Goal: Task Accomplishment & Management: Complete application form

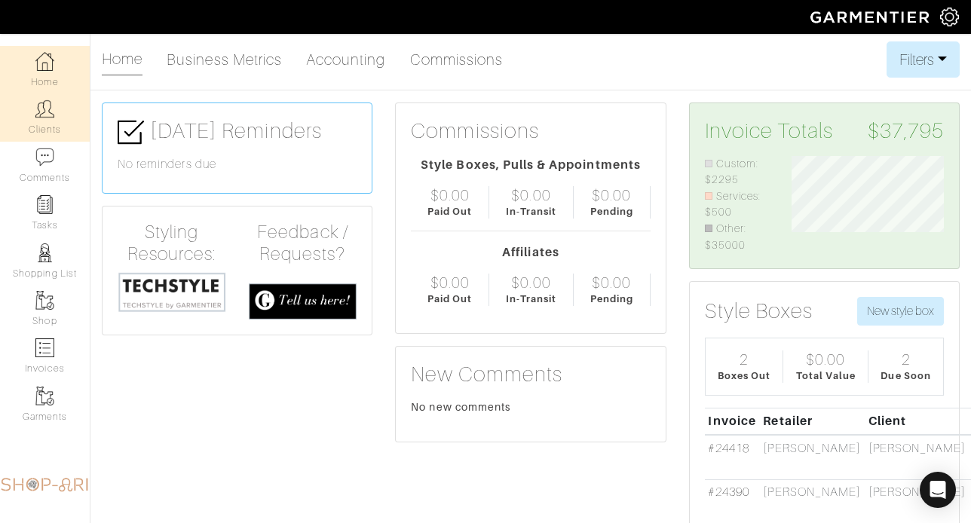
scroll to position [97, 174]
click at [50, 118] on link "Clients" at bounding box center [45, 118] width 90 height 48
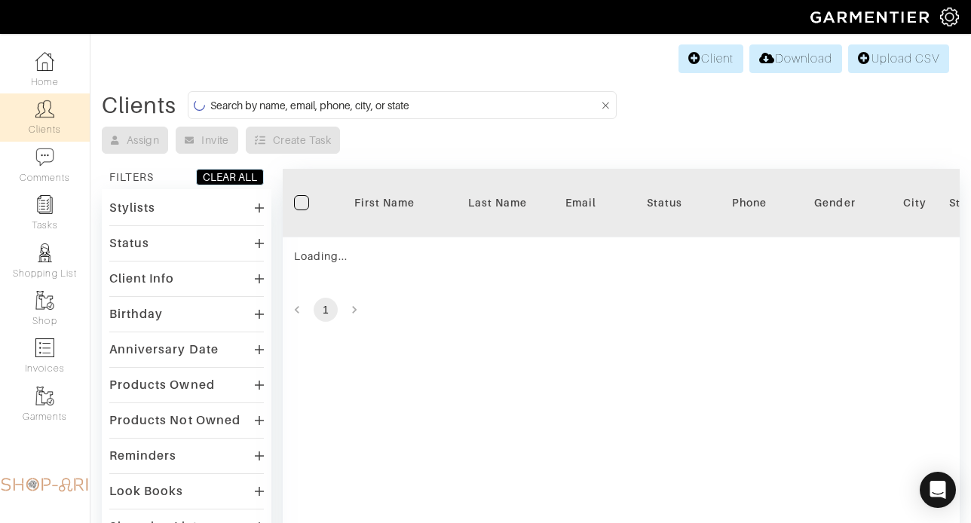
click at [356, 110] on input at bounding box center [404, 105] width 388 height 19
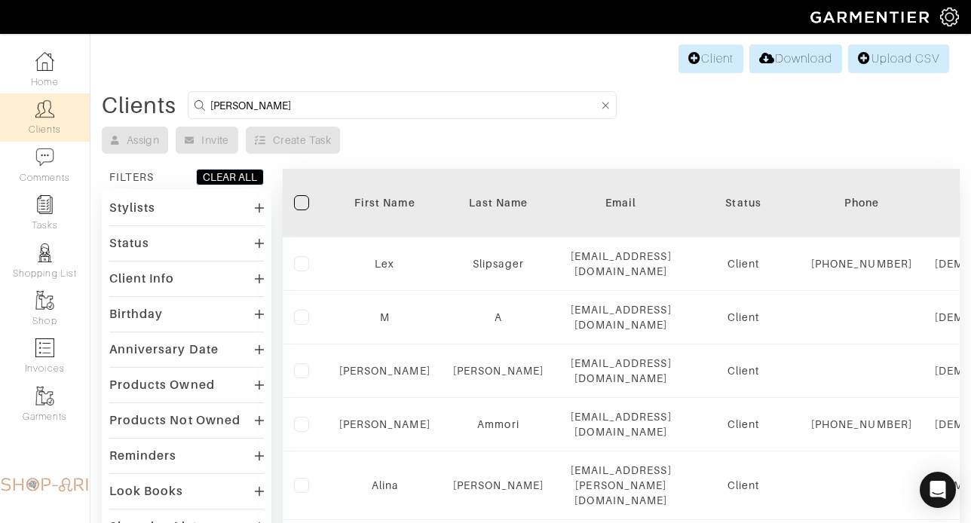
type input "alex mackintsoh"
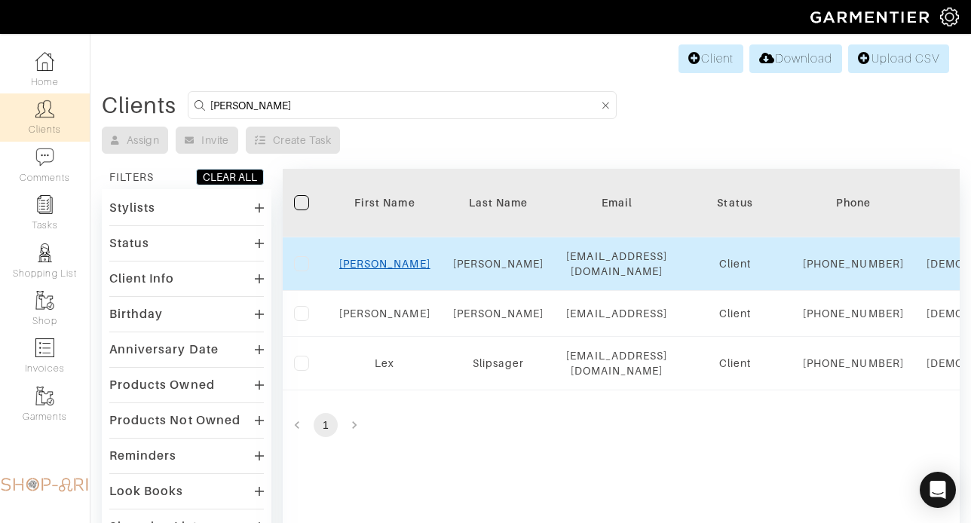
click at [385, 268] on link "Alex" at bounding box center [384, 264] width 91 height 12
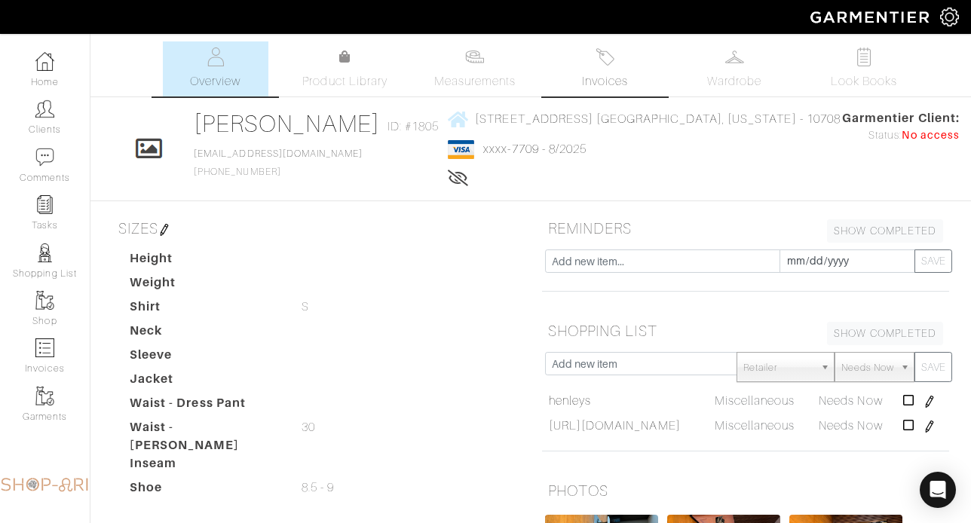
click at [585, 81] on span "Invoices" at bounding box center [605, 81] width 46 height 18
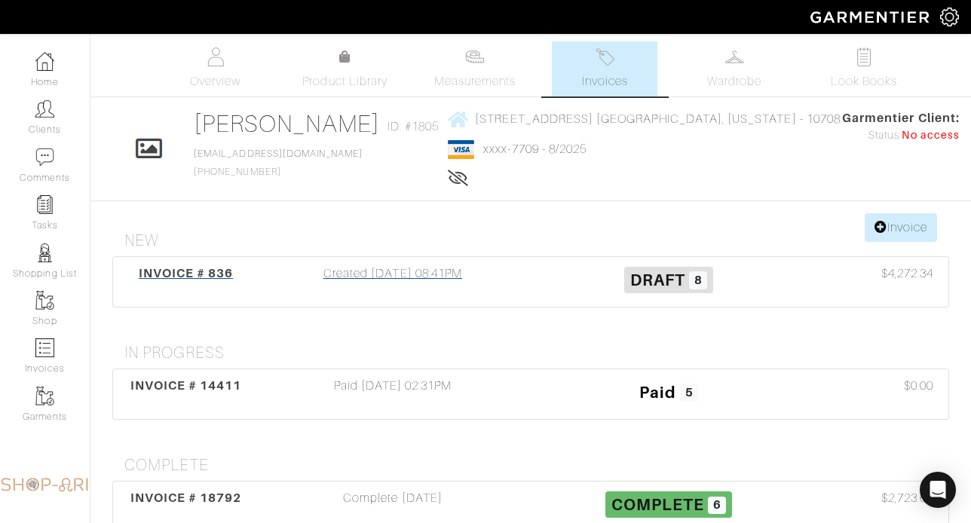
click at [447, 278] on div "Created 03/12/20 08:41PM" at bounding box center [393, 282] width 276 height 35
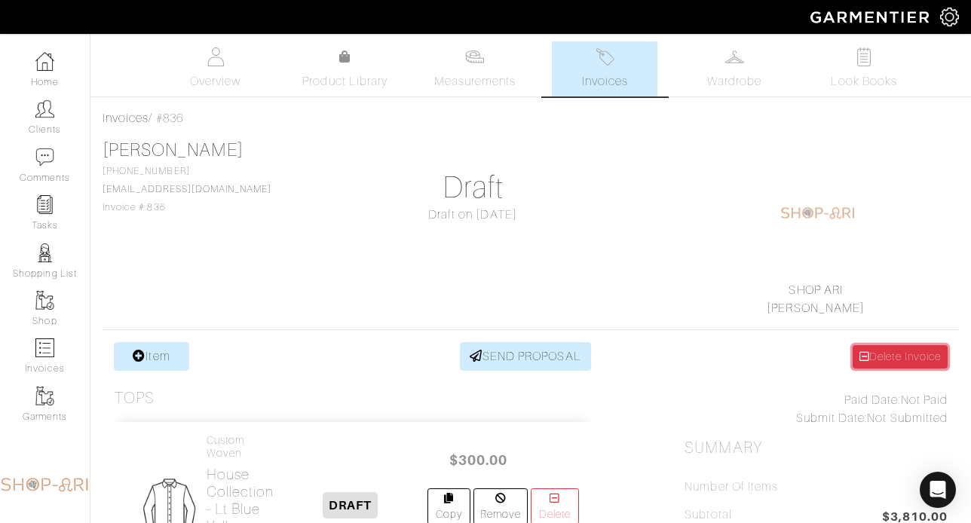
click at [884, 350] on link "Delete Invoice" at bounding box center [900, 356] width 95 height 23
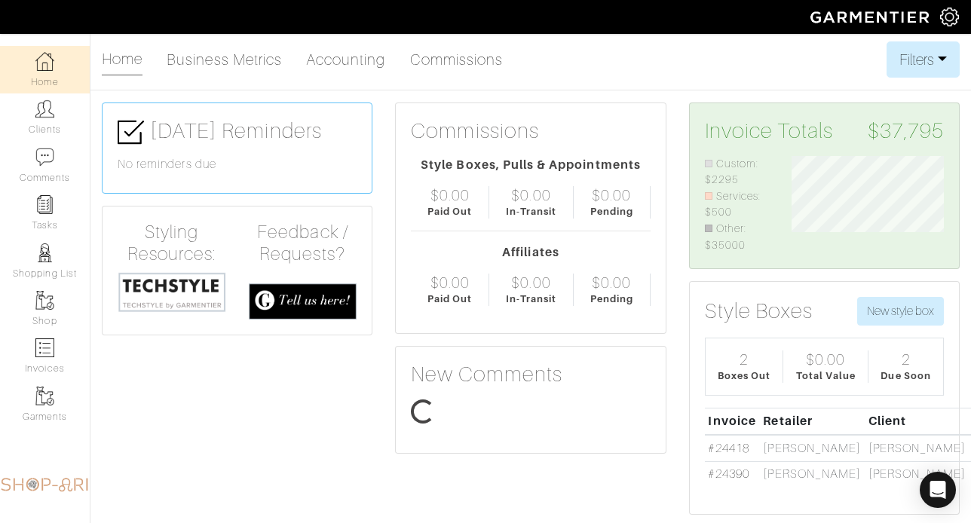
scroll to position [97, 174]
click at [50, 113] on link "Clients" at bounding box center [45, 118] width 90 height 48
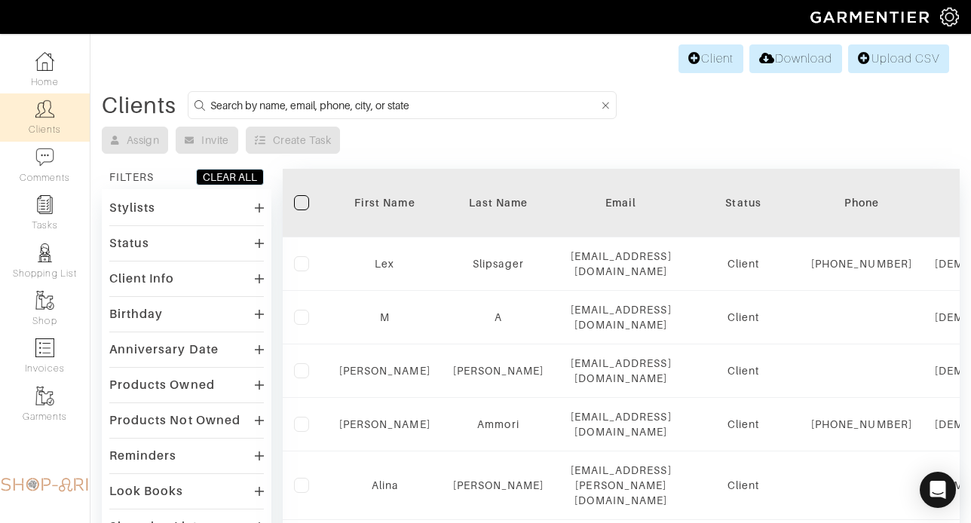
click at [342, 102] on input at bounding box center [404, 105] width 388 height 19
type input "alex mackintosh"
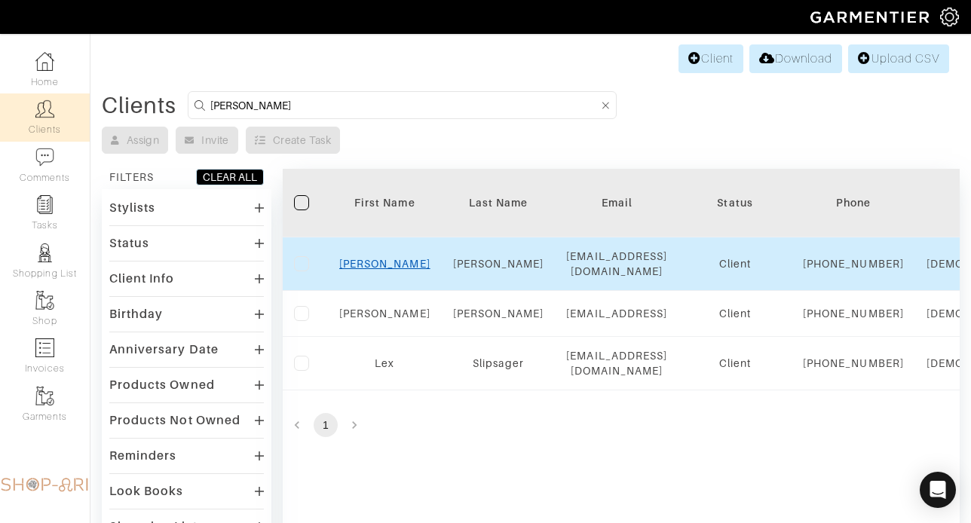
click at [376, 270] on link "Alex" at bounding box center [384, 264] width 91 height 12
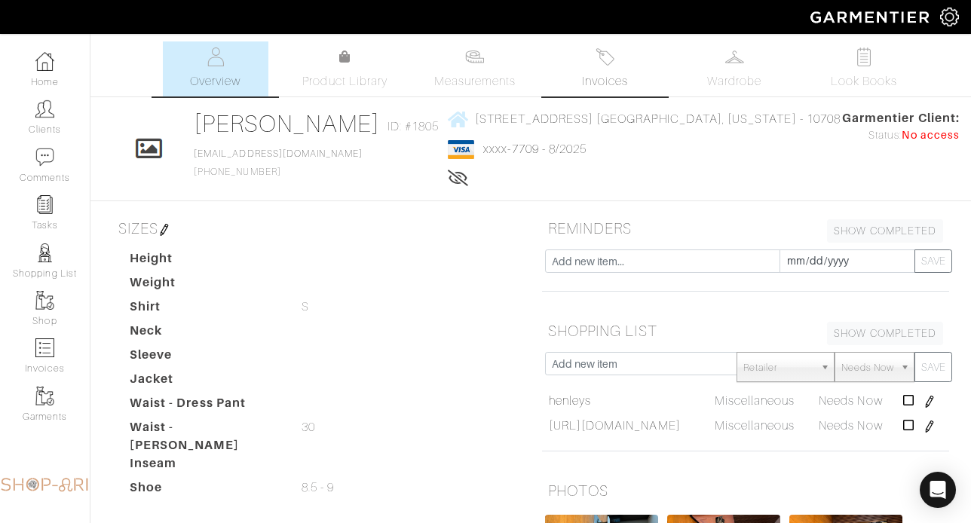
click at [619, 77] on span "Invoices" at bounding box center [605, 81] width 46 height 18
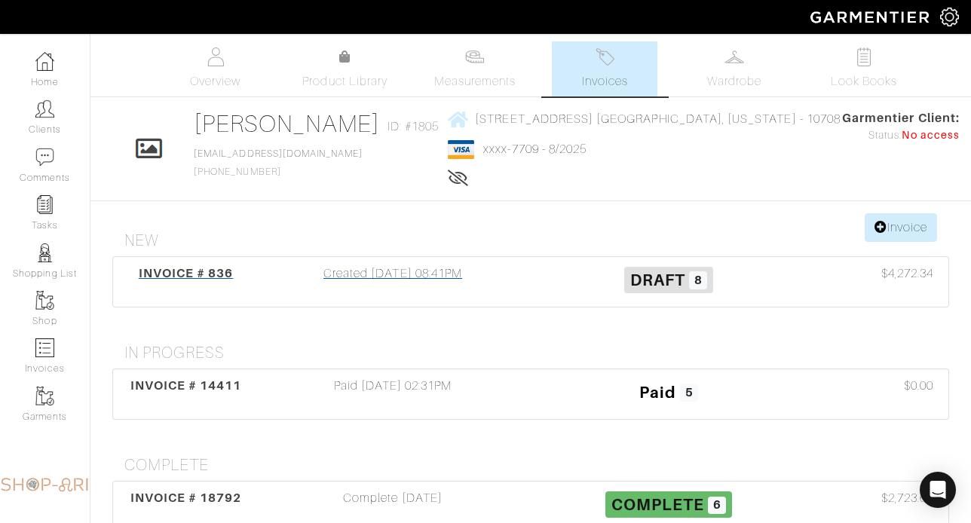
click at [443, 275] on div "Created [DATE] 08:41PM" at bounding box center [393, 282] width 276 height 35
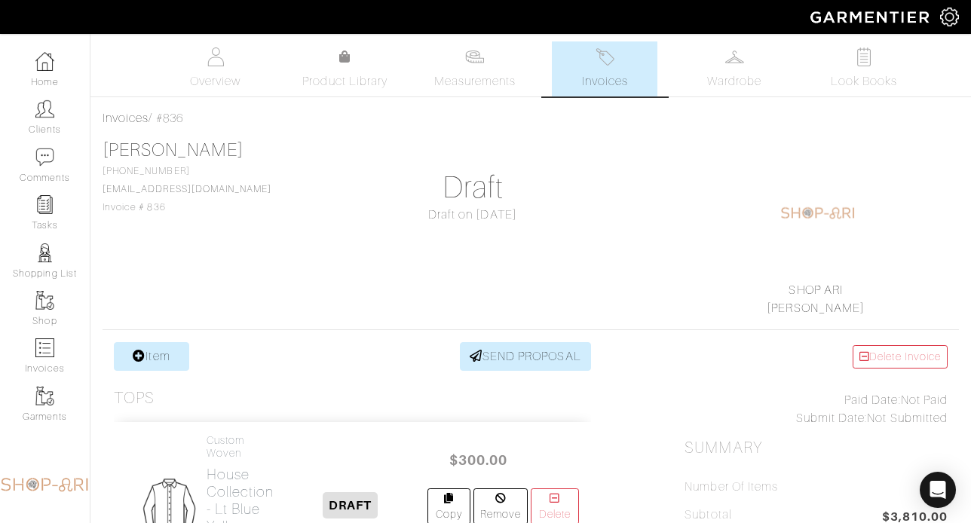
click at [594, 77] on span "Invoices" at bounding box center [605, 81] width 46 height 18
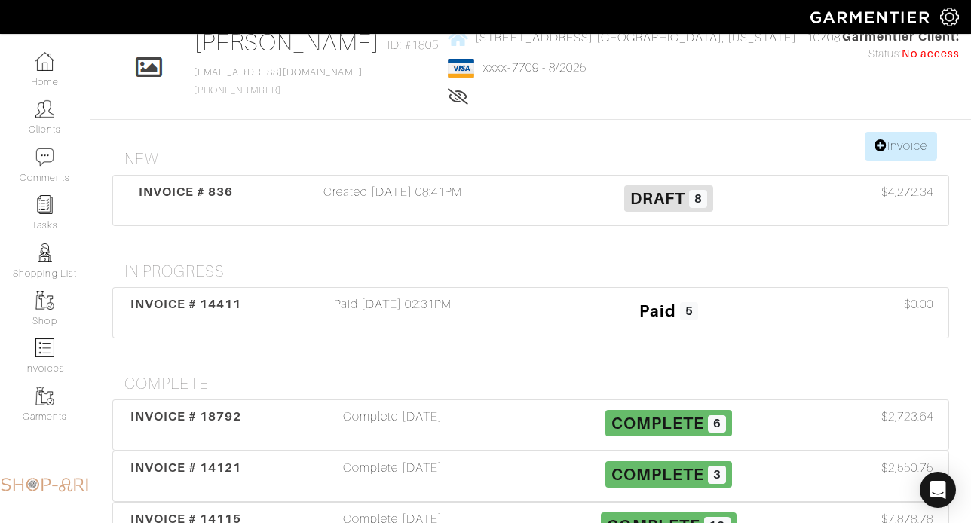
scroll to position [83, 0]
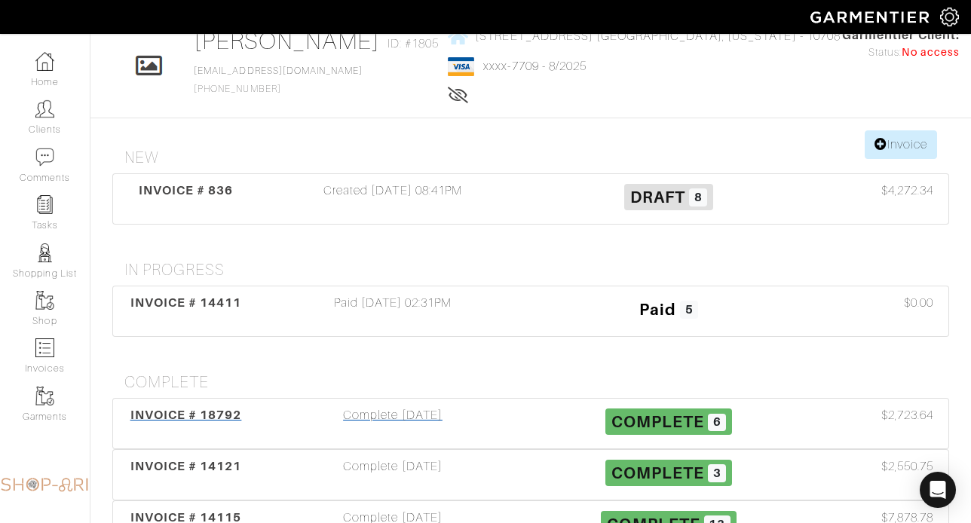
click at [433, 437] on div "Complete [DATE]" at bounding box center [393, 424] width 276 height 35
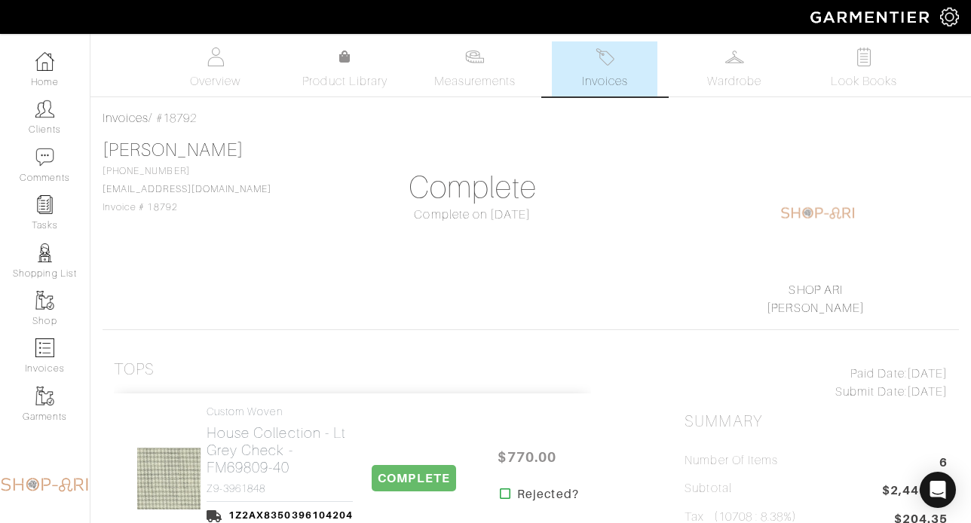
click at [572, 81] on link "Invoices" at bounding box center [605, 68] width 106 height 55
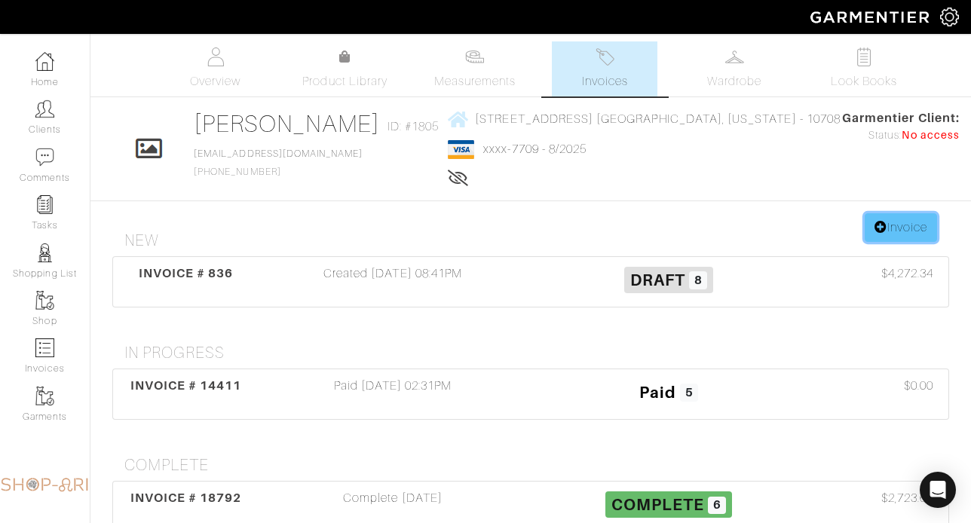
click at [898, 226] on link "Invoice" at bounding box center [901, 227] width 72 height 29
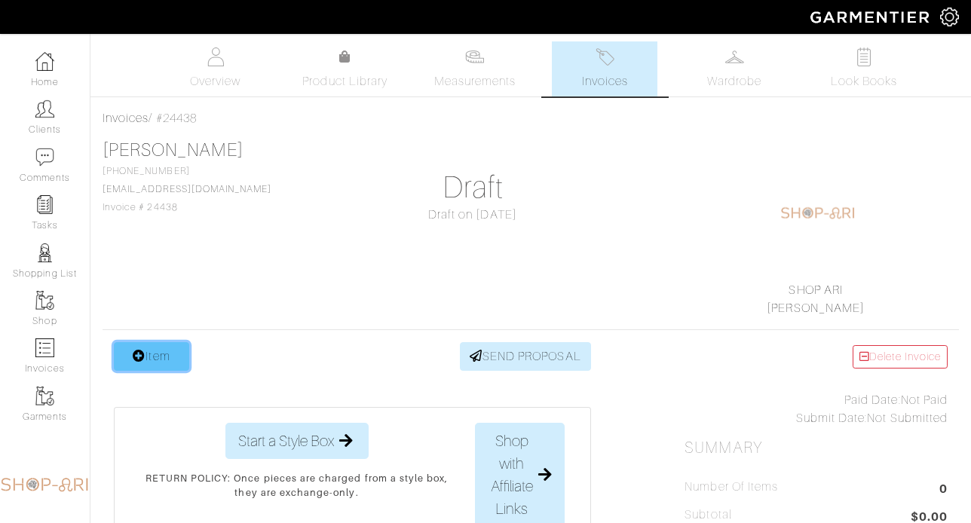
click at [180, 351] on link "Item" at bounding box center [151, 356] width 75 height 29
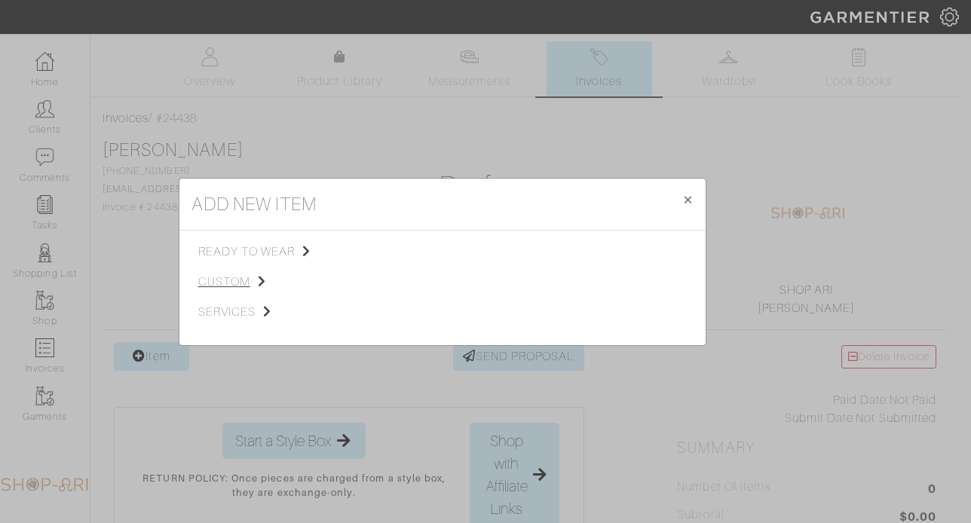
click at [240, 281] on span "custom" at bounding box center [274, 282] width 152 height 18
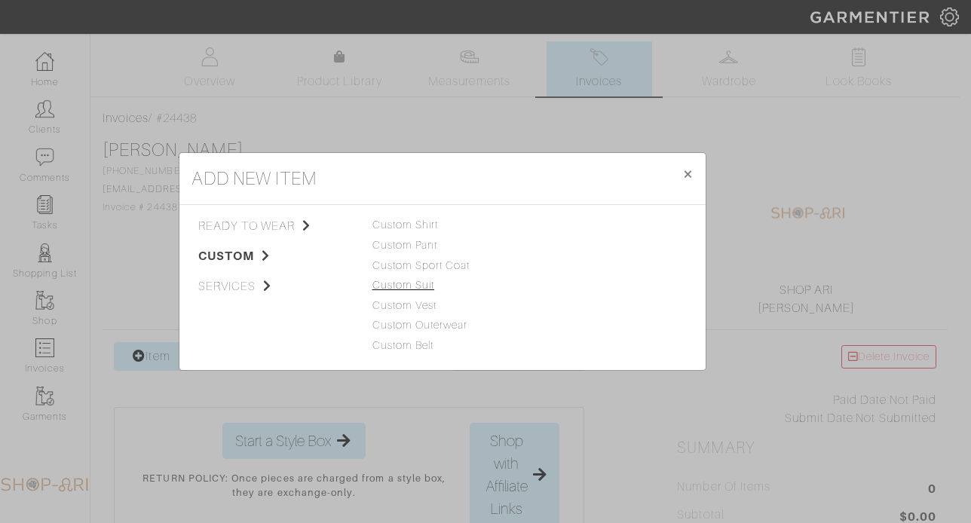
click at [427, 287] on link "Custom Suit" at bounding box center [404, 285] width 63 height 12
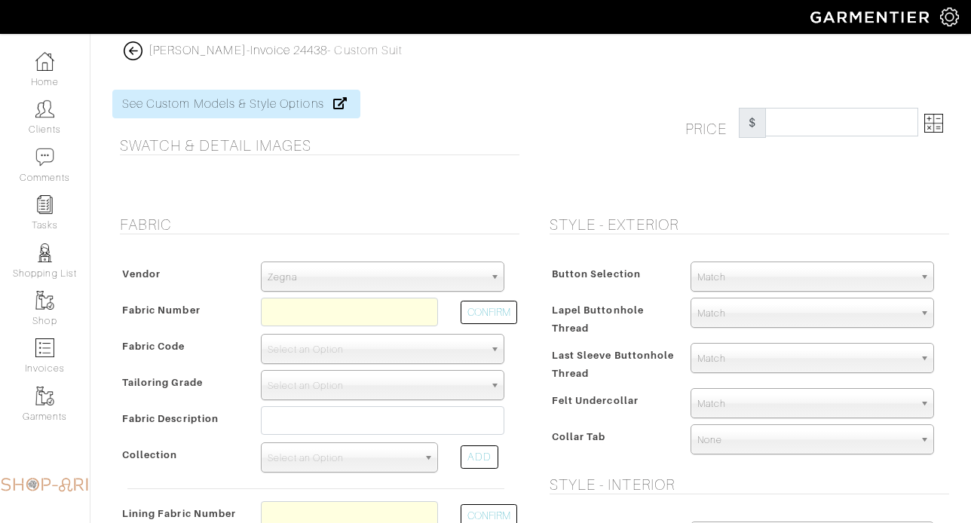
click at [385, 291] on div "Zegna" at bounding box center [383, 277] width 244 height 30
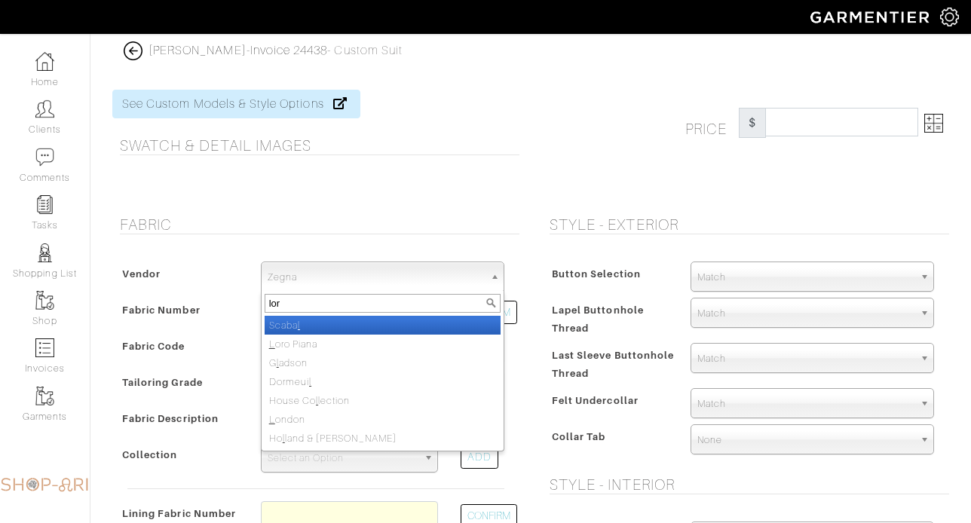
type input "loro"
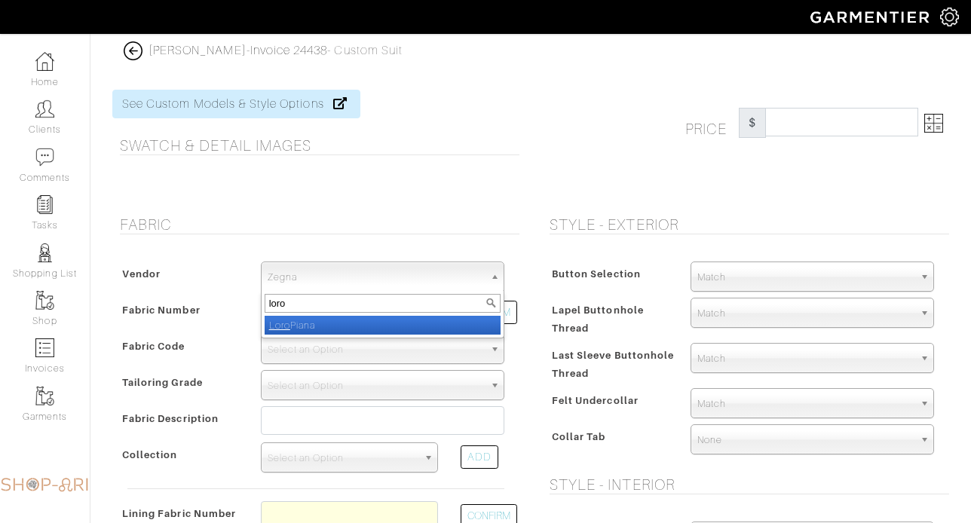
select select "76"
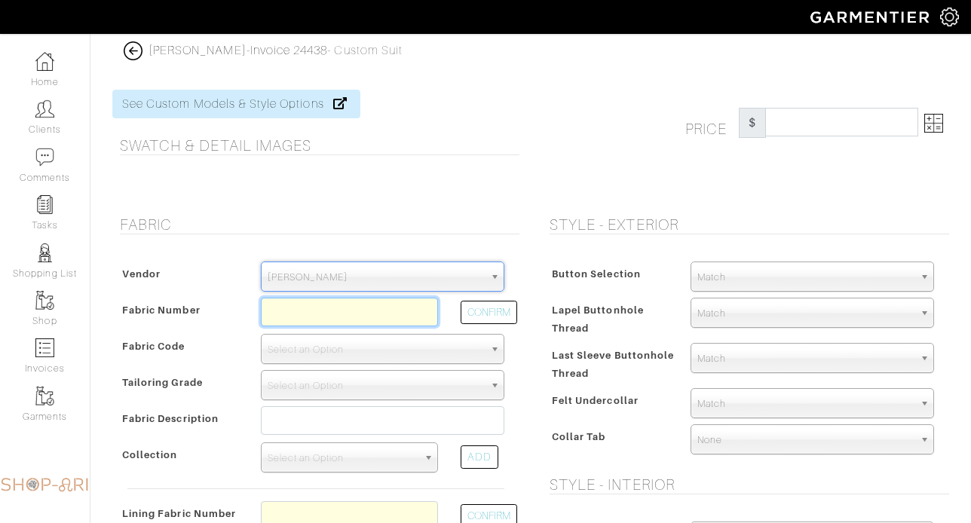
click at [413, 320] on input "text" at bounding box center [349, 312] width 177 height 29
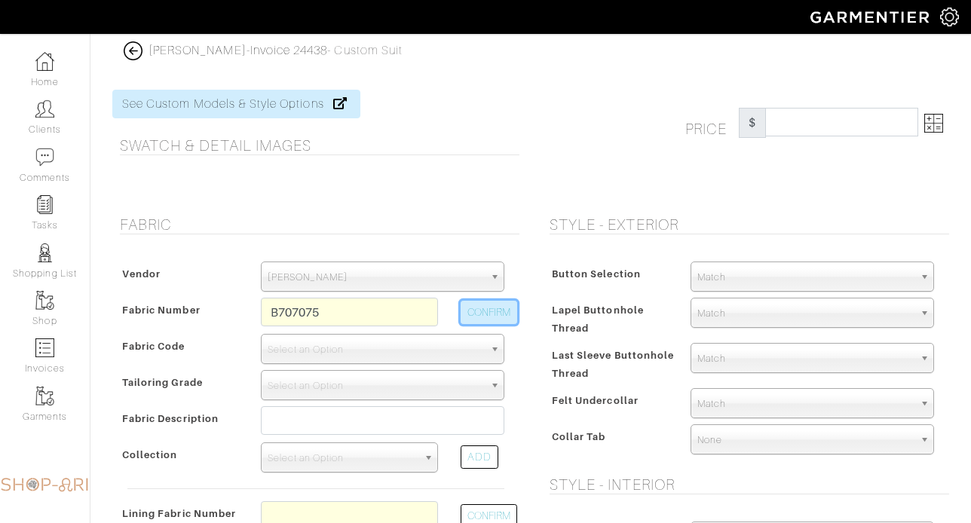
click at [476, 320] on button "CONFIRM" at bounding box center [489, 312] width 57 height 23
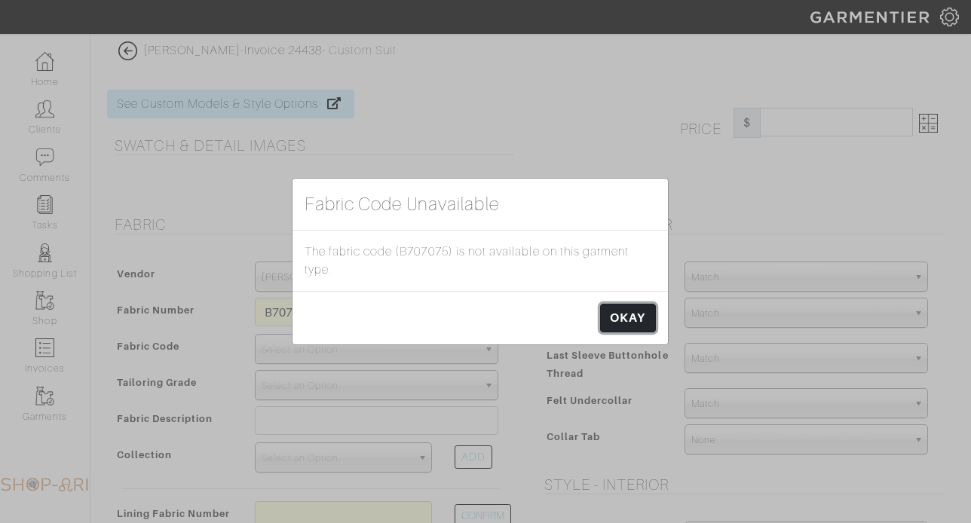
click at [617, 315] on link "OKAY" at bounding box center [627, 318] width 55 height 29
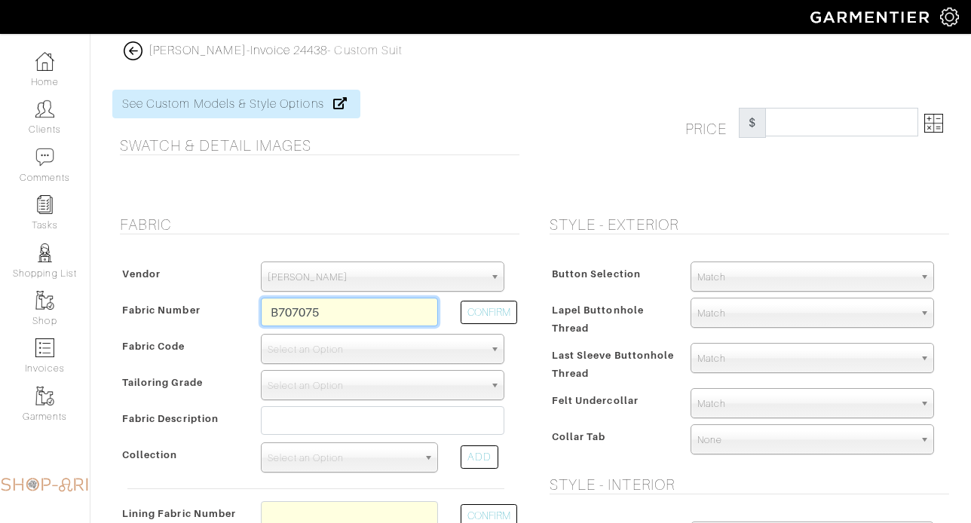
click at [275, 311] on input "B707075" at bounding box center [349, 312] width 177 height 29
type input "XL4-51172851"
select select "1099"
type input "DARK BLUE PLAIN - 707 AUSTRALIS SUPER 150'S WOOL"
select select
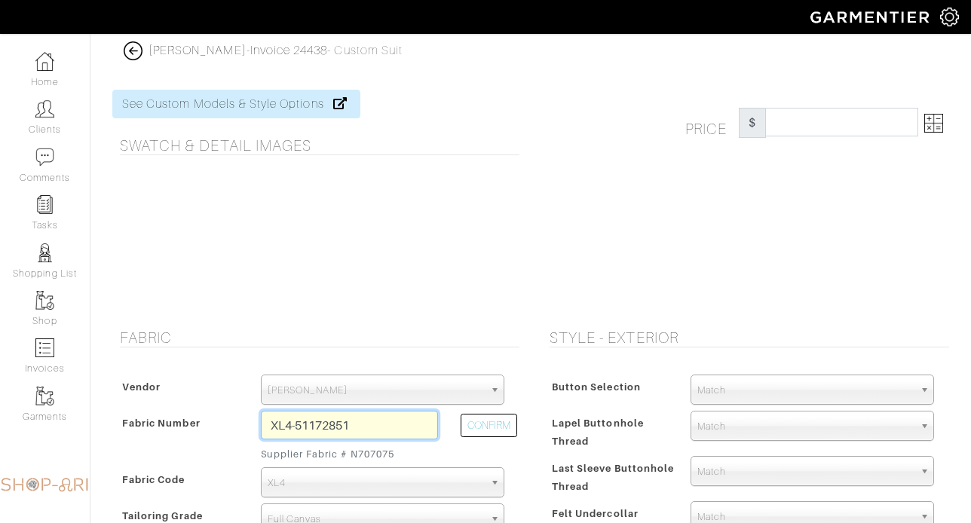
type input "3746.43"
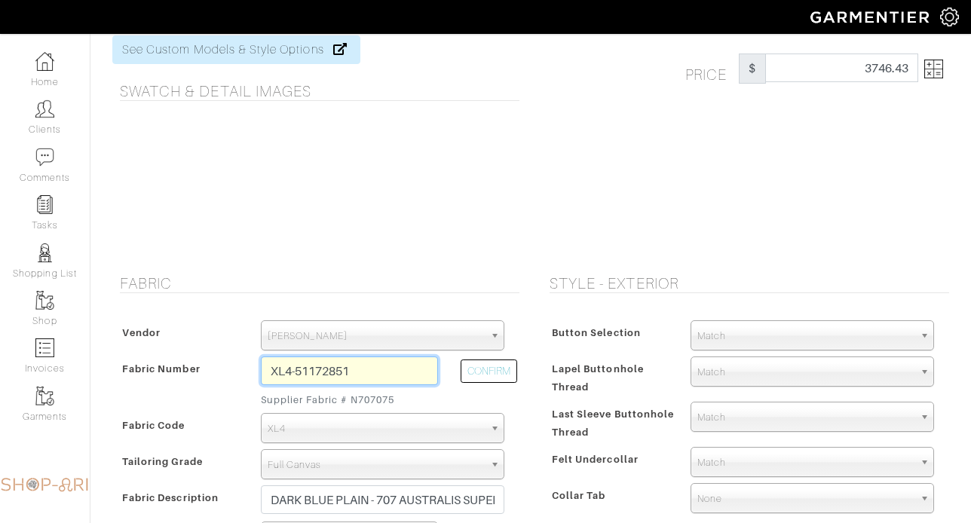
scroll to position [60, 0]
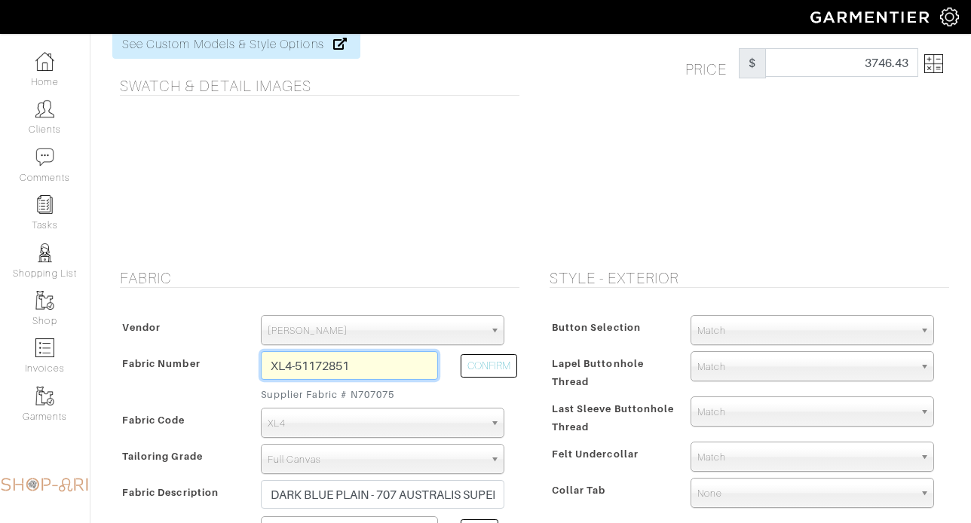
type input "XL4-51172851"
click at [932, 71] on img at bounding box center [934, 63] width 19 height 19
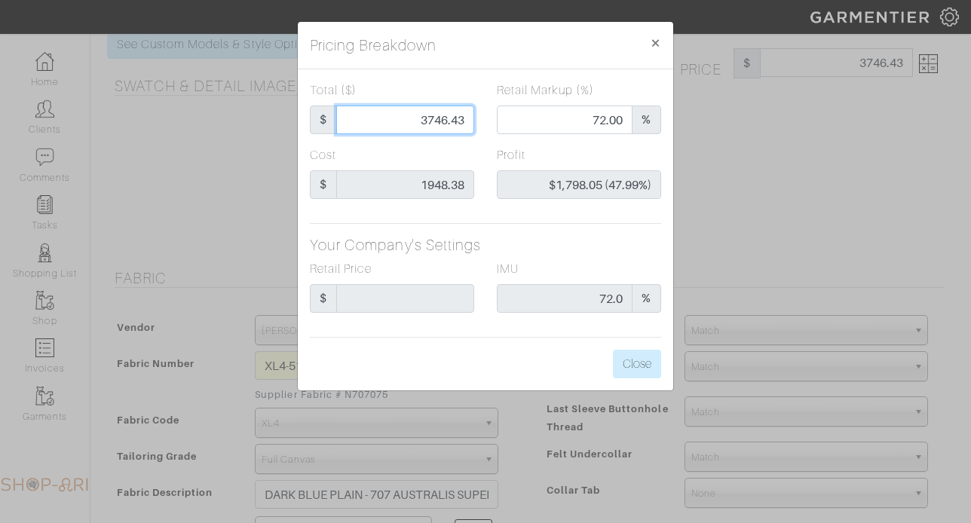
click at [393, 106] on input "3746.43" at bounding box center [405, 120] width 138 height 29
type input "3"
type input "0.00"
type input "-$1,945.38 (-64846.00%)"
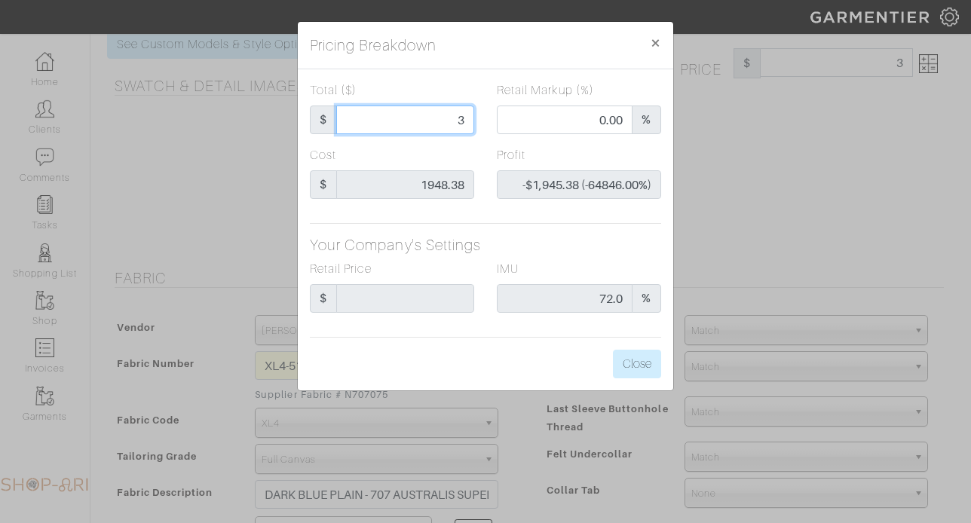
type input "37"
type input "-$1,911.38 (-5165.89%)"
type input "375"
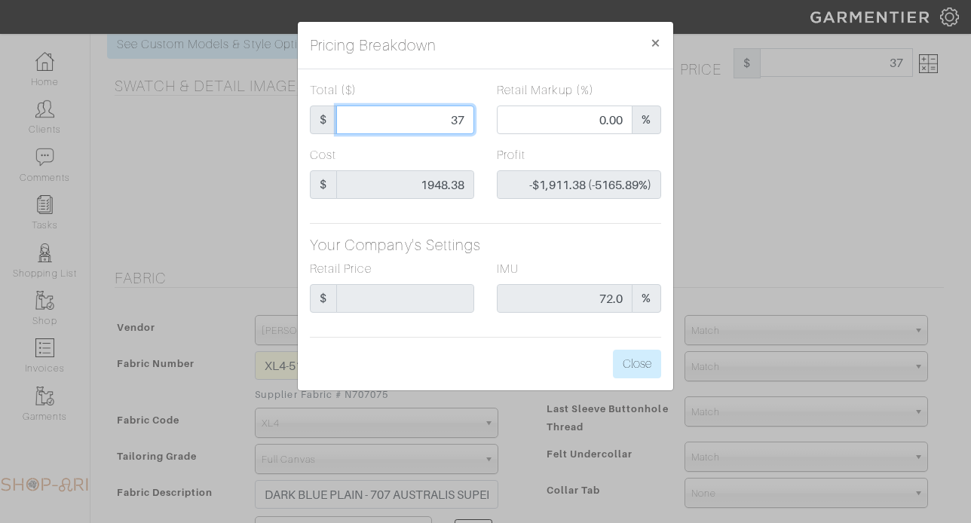
type input "-$1,573.38 (-419.57%)"
type input "3757"
type input "72.08"
type input "$1,808.62 (48.14%)"
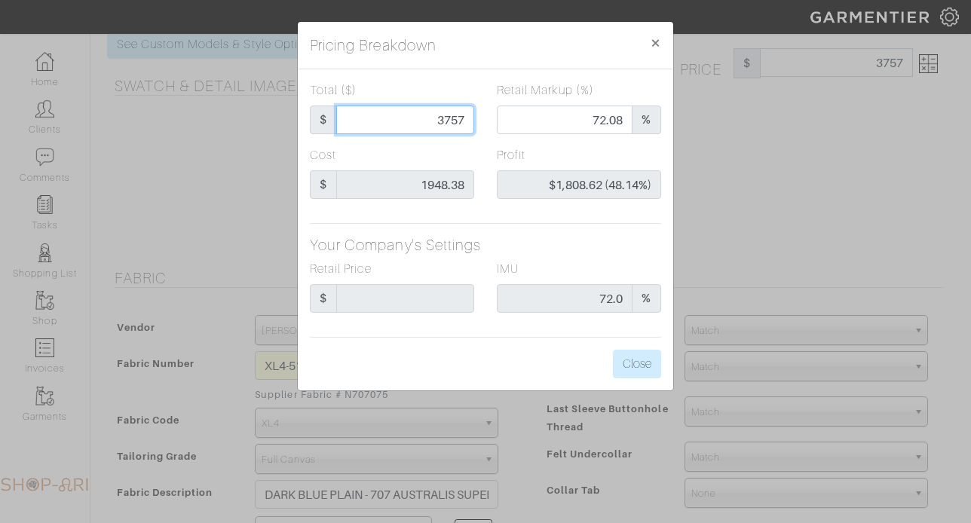
type input "3"
type input "0.00"
type input "-$1,945.38 (-64846.00%)"
type input "37"
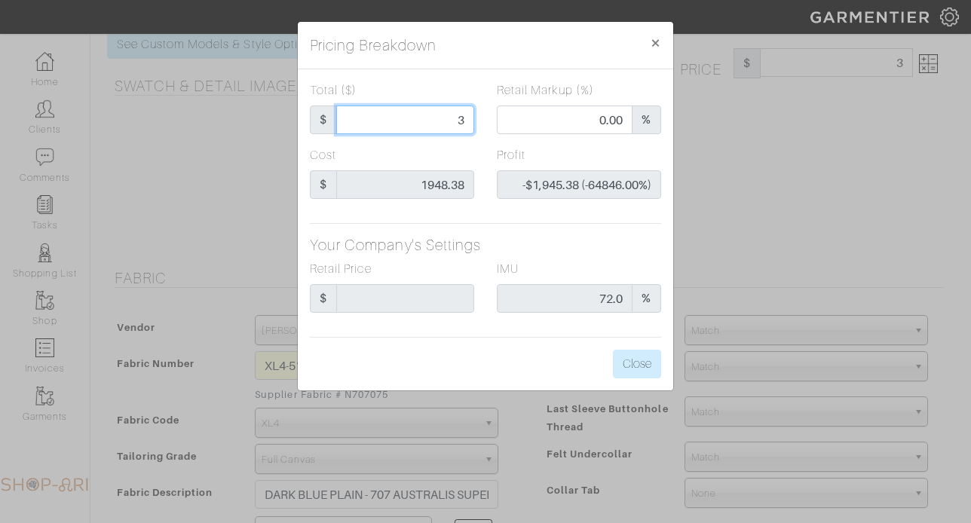
type input "37"
type input "-$1,911.38 (-5165.89%)"
type input "376"
type input "-$1,572.38 (-418.19%)"
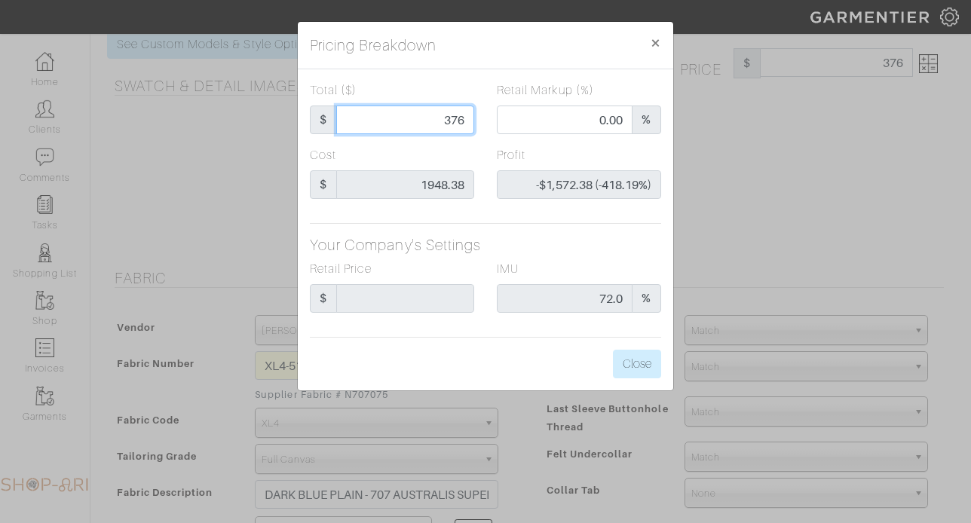
type input "3760"
type input "72.10"
type input "$1,811.62 (48.18%)"
type input "3760"
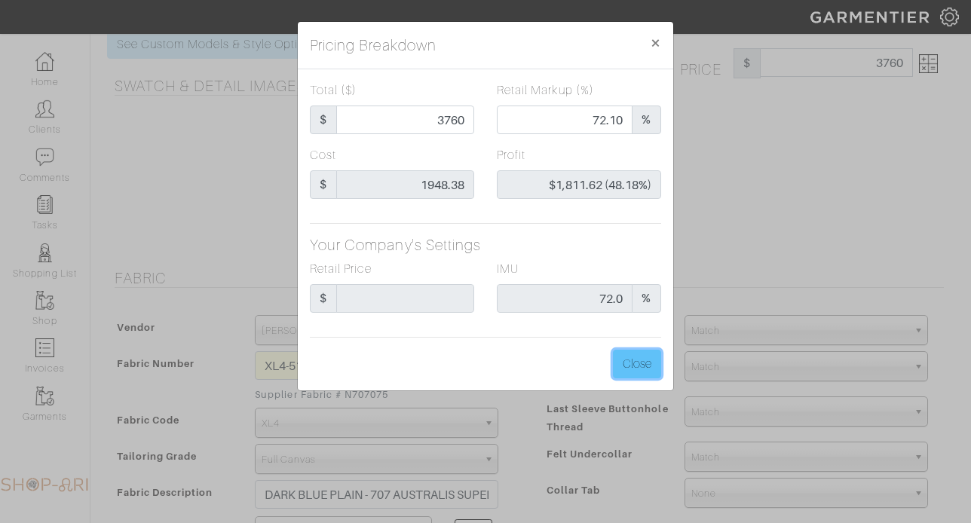
type input "3760.00"
click at [635, 366] on button "Close" at bounding box center [637, 364] width 48 height 29
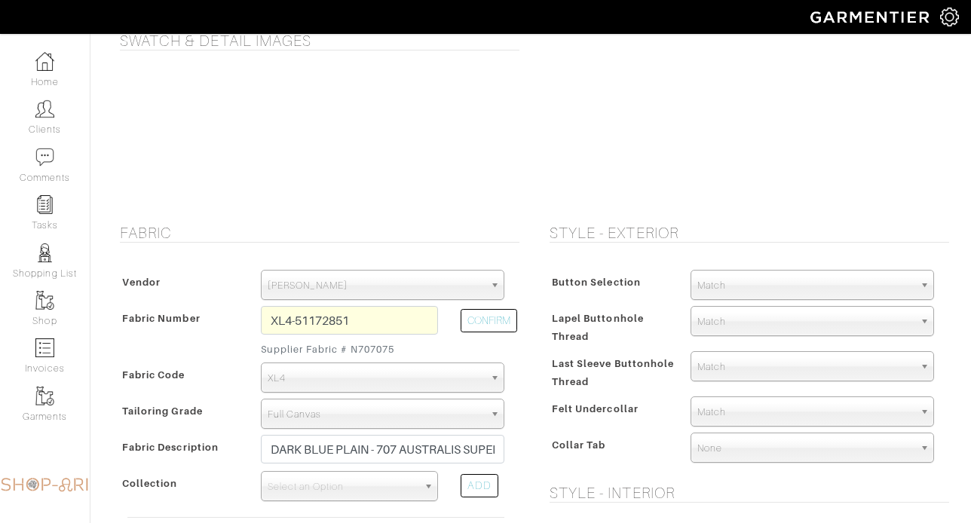
scroll to position [0, 0]
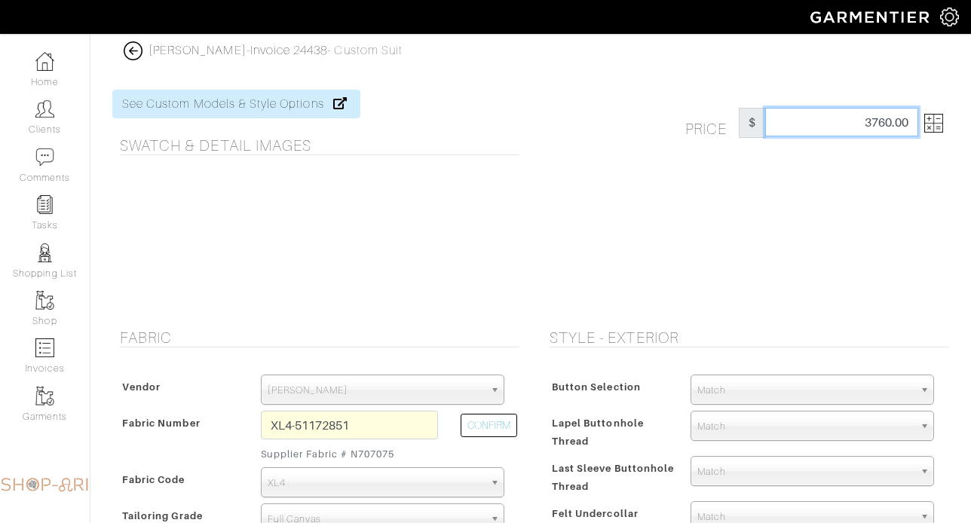
click at [836, 132] on input "3760.00" at bounding box center [842, 122] width 153 height 29
